Goal: Information Seeking & Learning: Learn about a topic

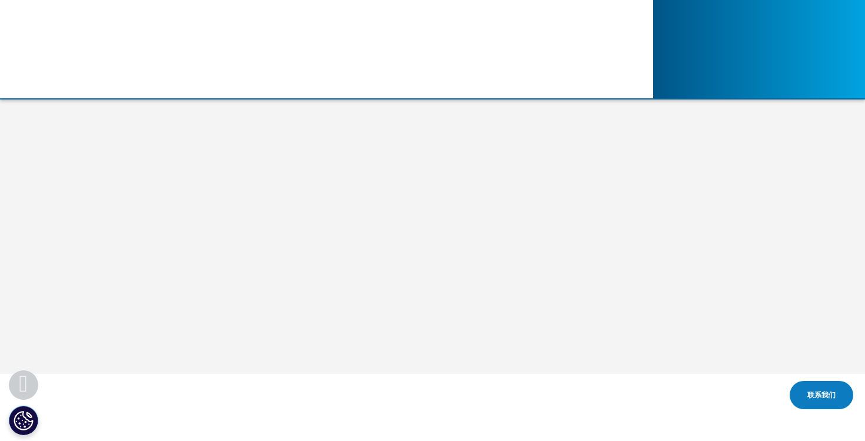
scroll to position [0, 4]
click at [118, 84] on font "解决方案" at bounding box center [116, 83] width 28 height 10
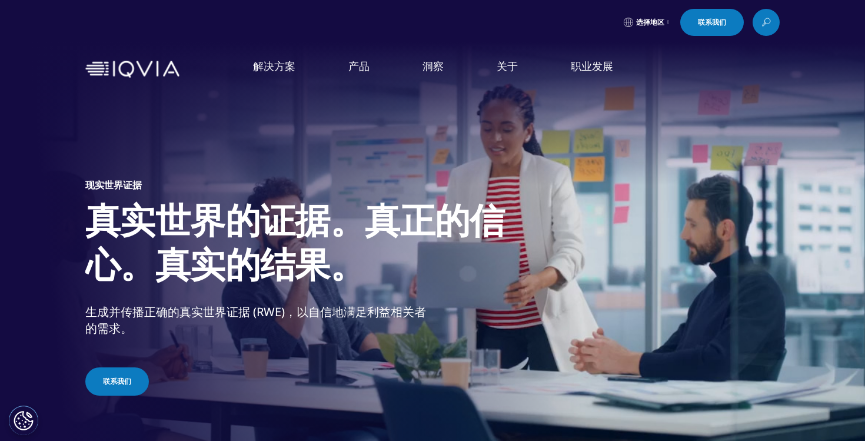
click at [683, 374] on font "查看全部" at bounding box center [673, 378] width 38 height 13
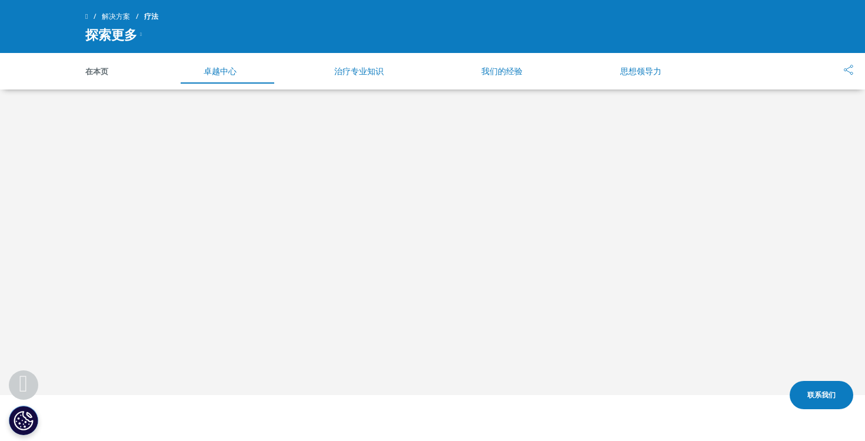
click at [349, 71] on font "治疗专业知识" at bounding box center [358, 70] width 49 height 11
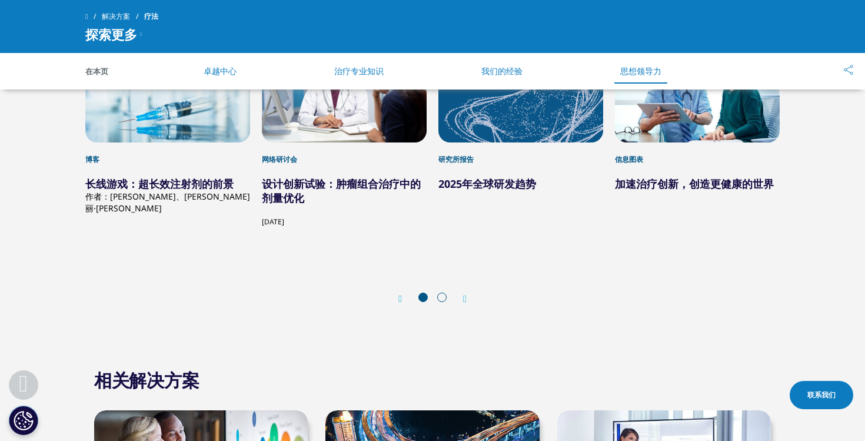
scroll to position [2053, 0]
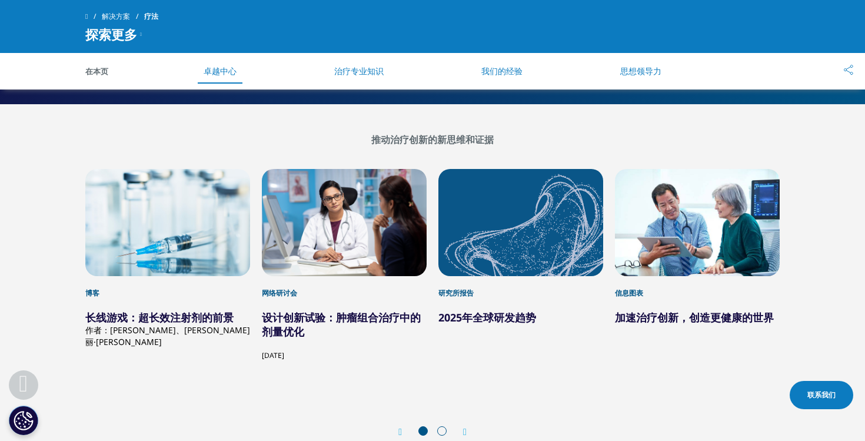
scroll to position [530, 0]
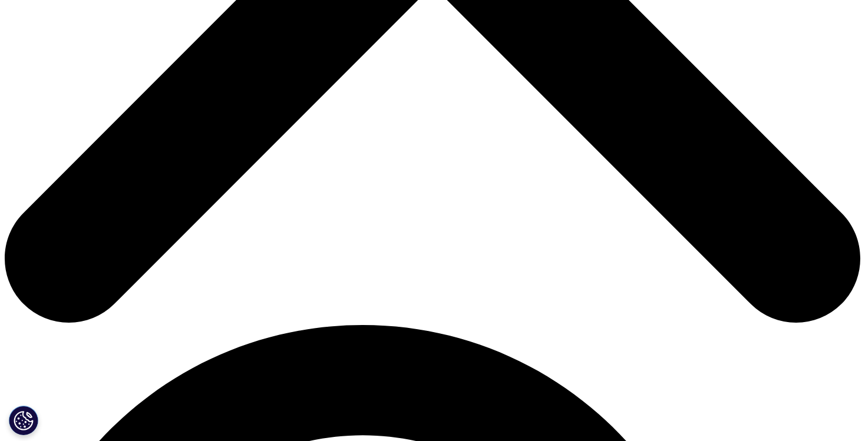
scroll to position [554, 0]
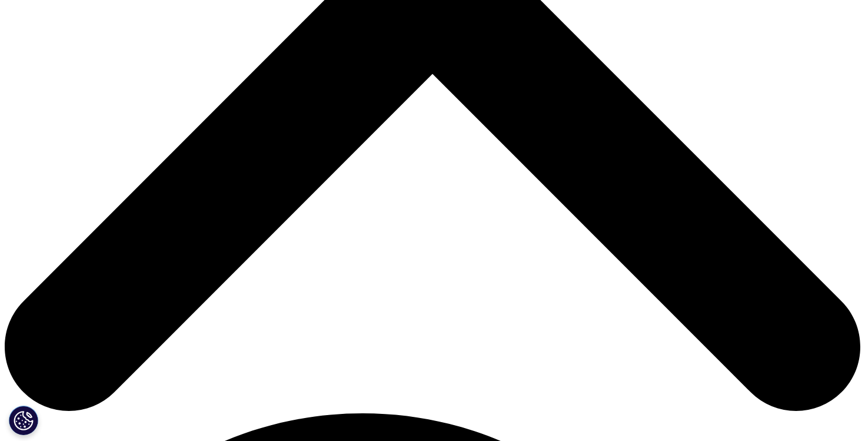
scroll to position [460, 0]
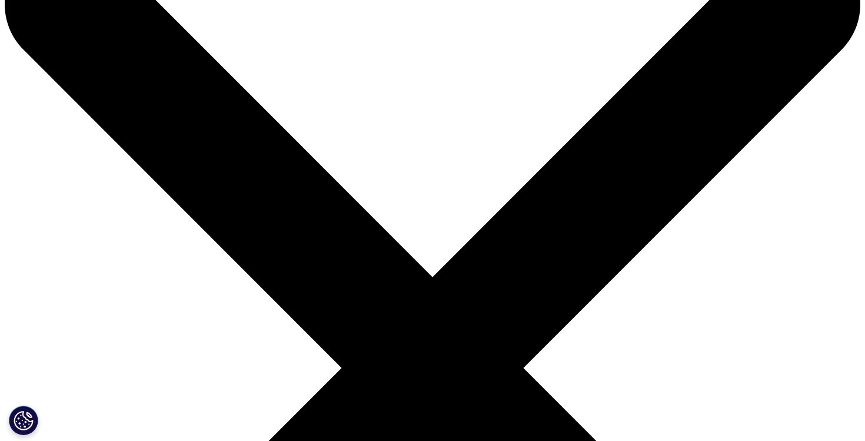
scroll to position [76, 0]
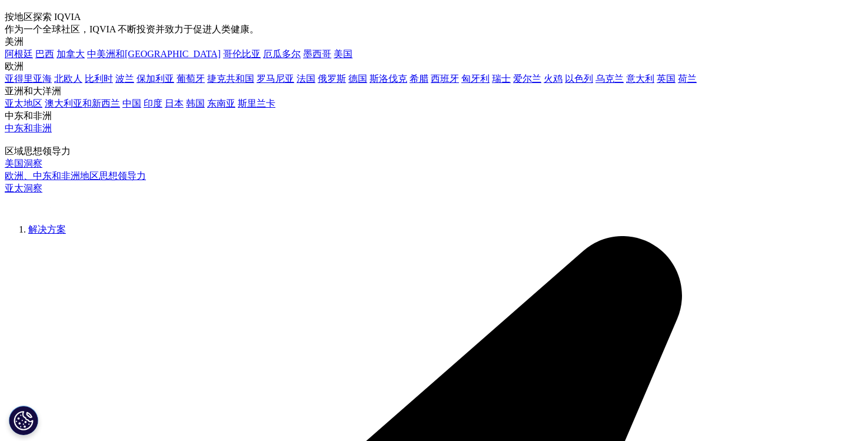
click at [57, 59] on font "加拿大" at bounding box center [71, 54] width 28 height 10
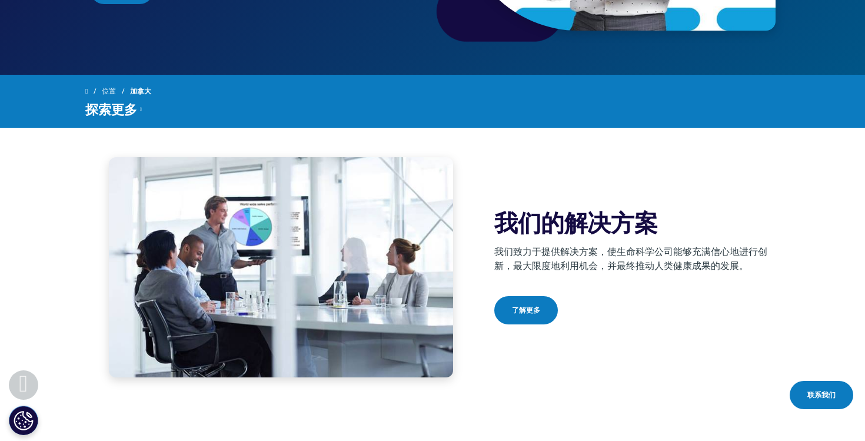
scroll to position [310, 0]
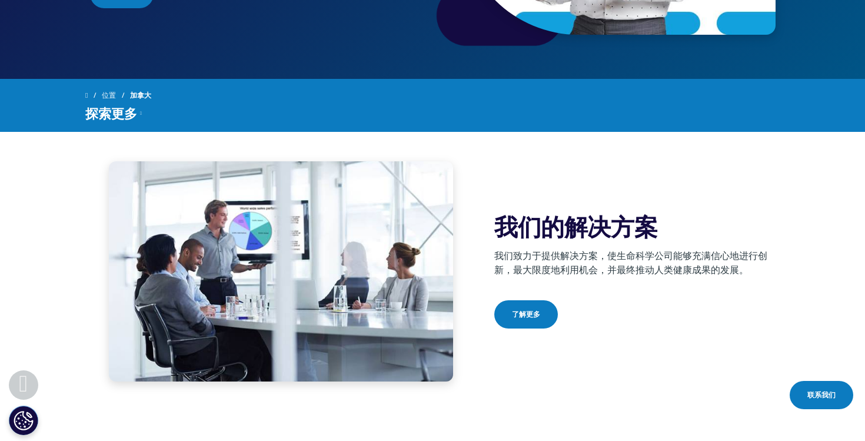
click at [561, 313] on span at bounding box center [564, 313] width 6 height 1
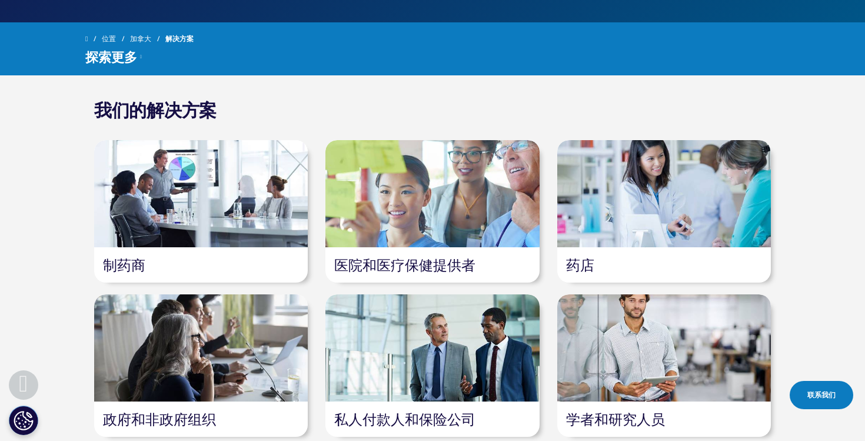
scroll to position [366, 0]
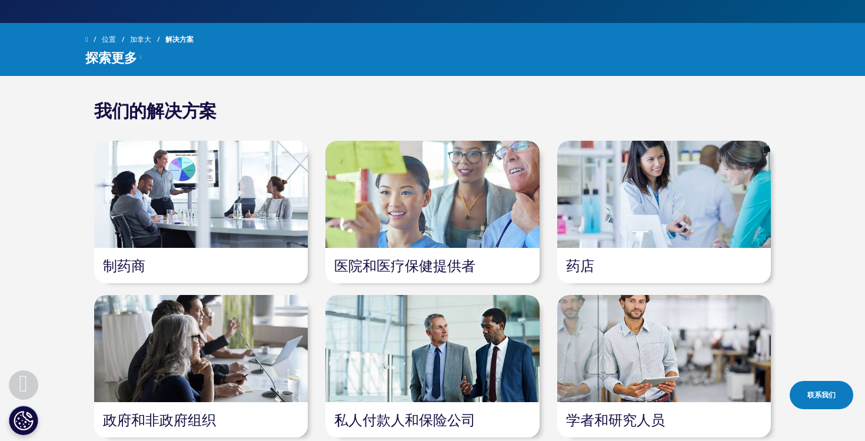
click at [505, 267] on div "医院和医疗保健提供者" at bounding box center [433, 265] width 214 height 35
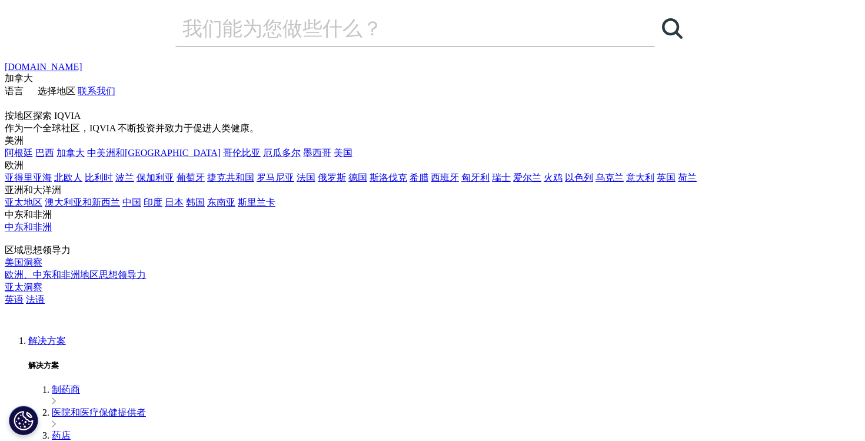
click at [107, 407] on font "医院和医疗保健提供者" at bounding box center [99, 412] width 94 height 10
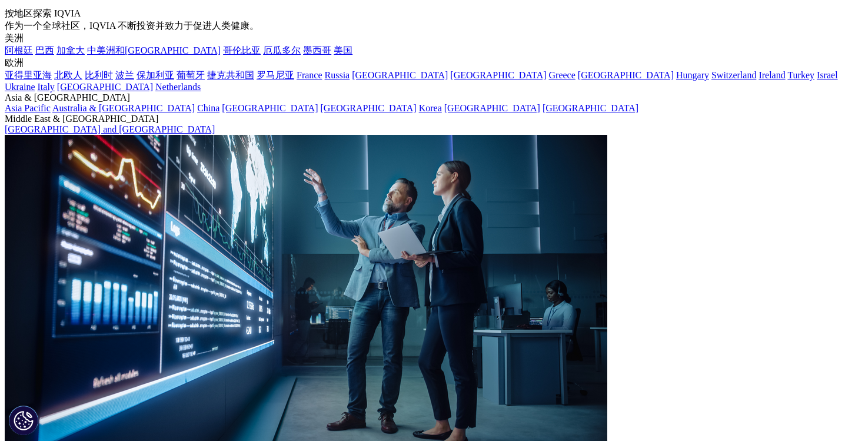
scroll to position [103, 0]
